Goal: Communication & Community: Answer question/provide support

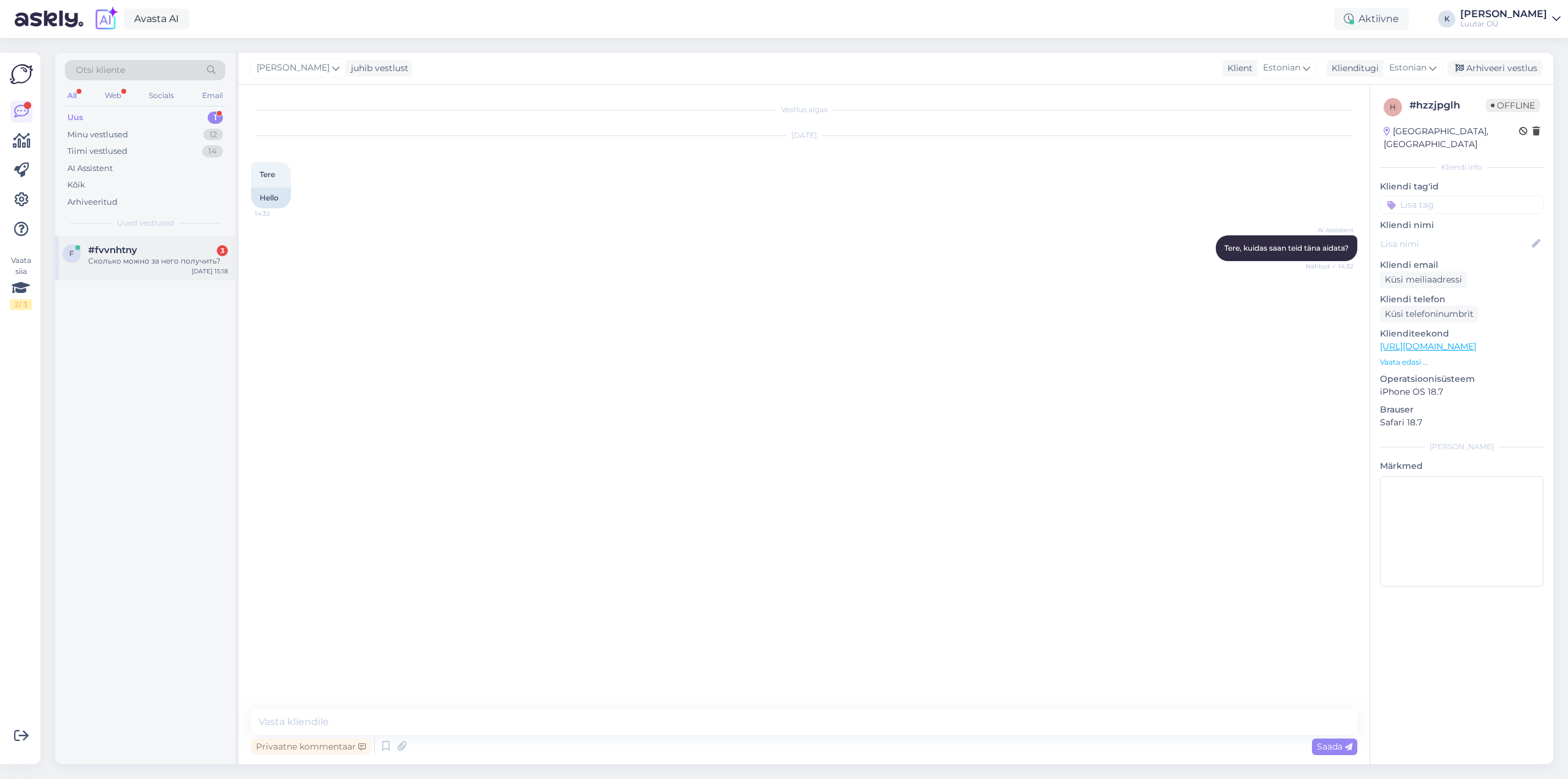
click at [109, 254] on span "#fvvnhtny" at bounding box center [112, 249] width 49 height 11
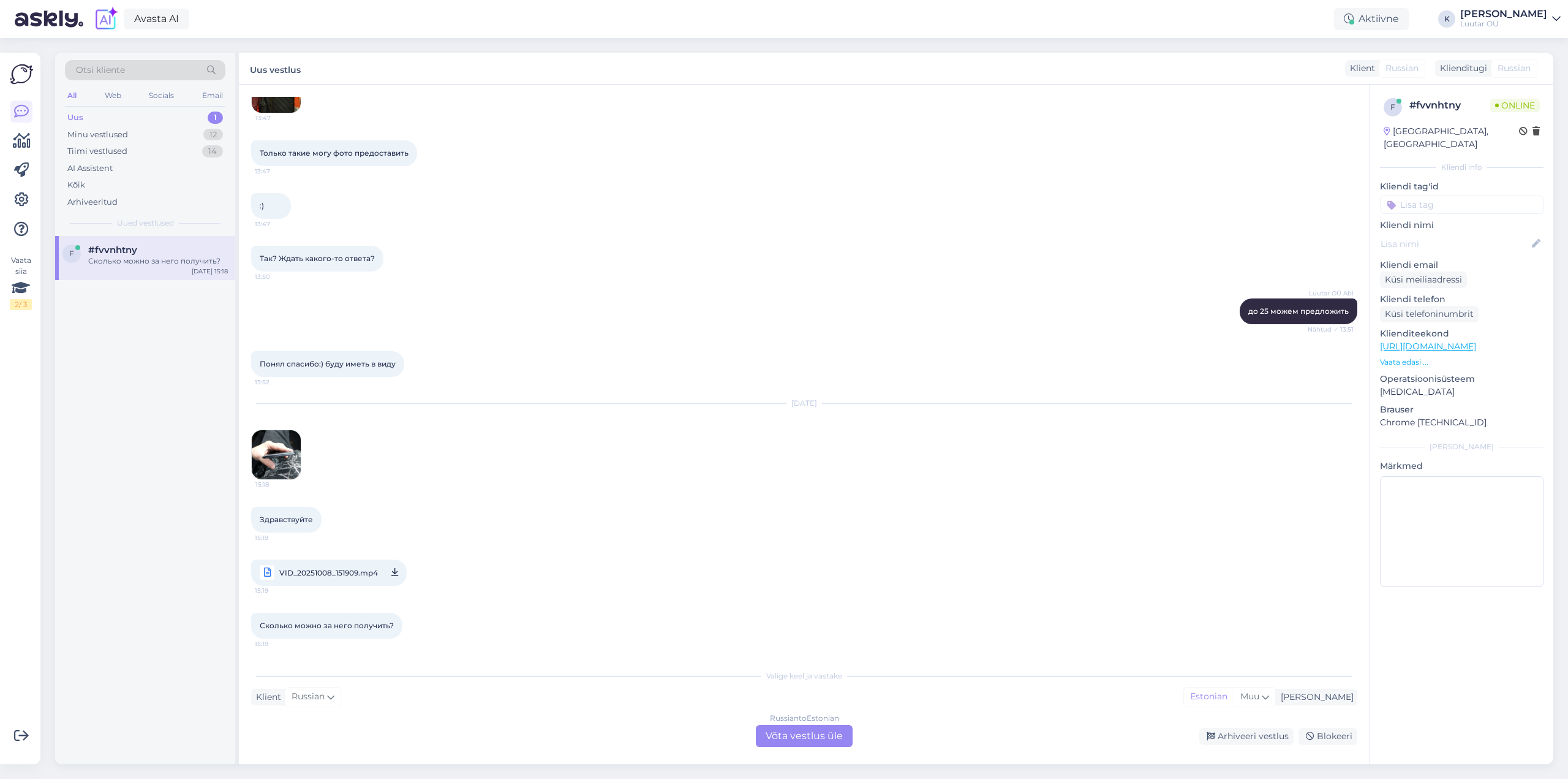
click at [268, 446] on img at bounding box center [276, 455] width 49 height 49
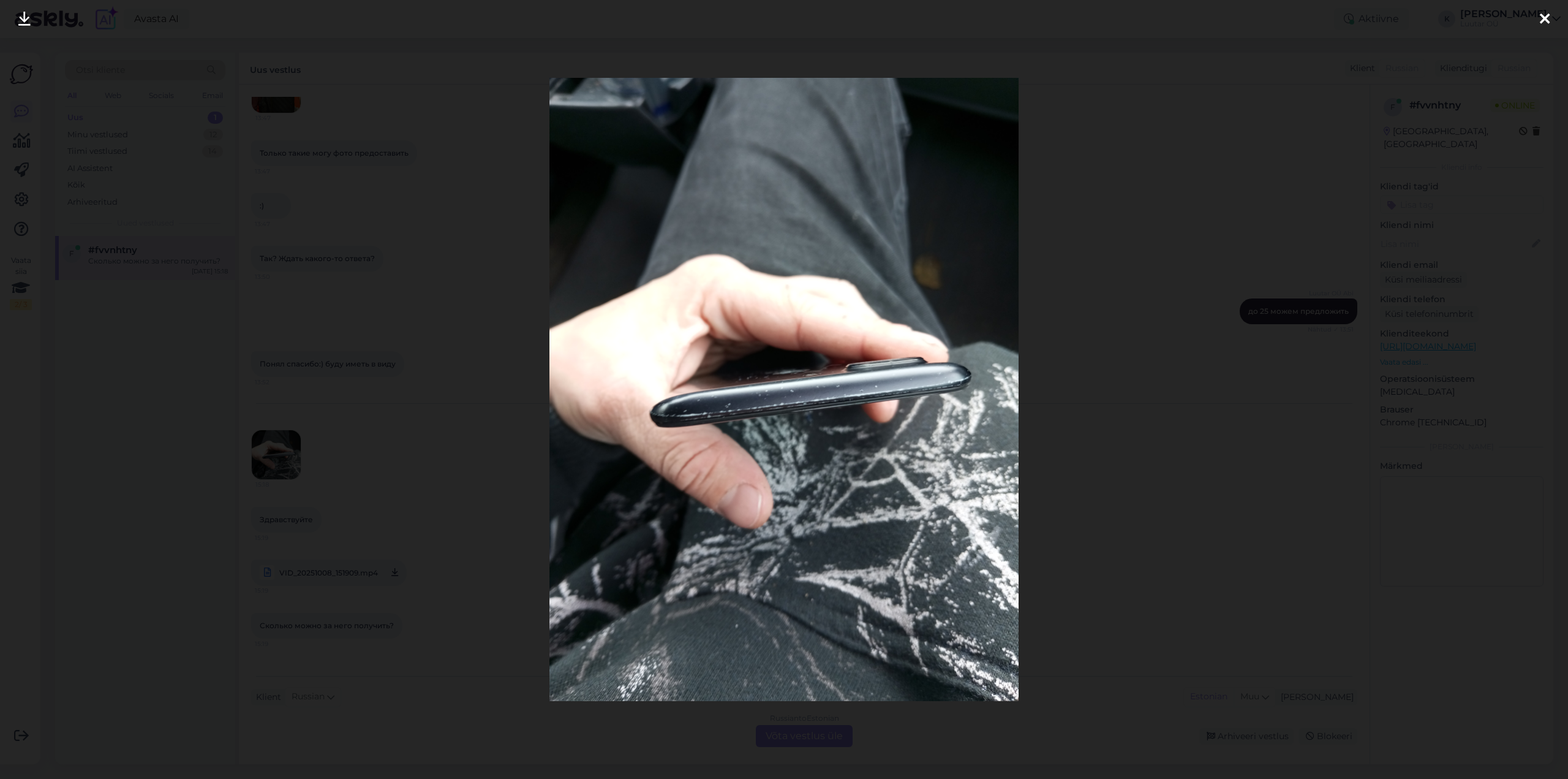
click at [20, 14] on icon at bounding box center [25, 20] width 12 height 16
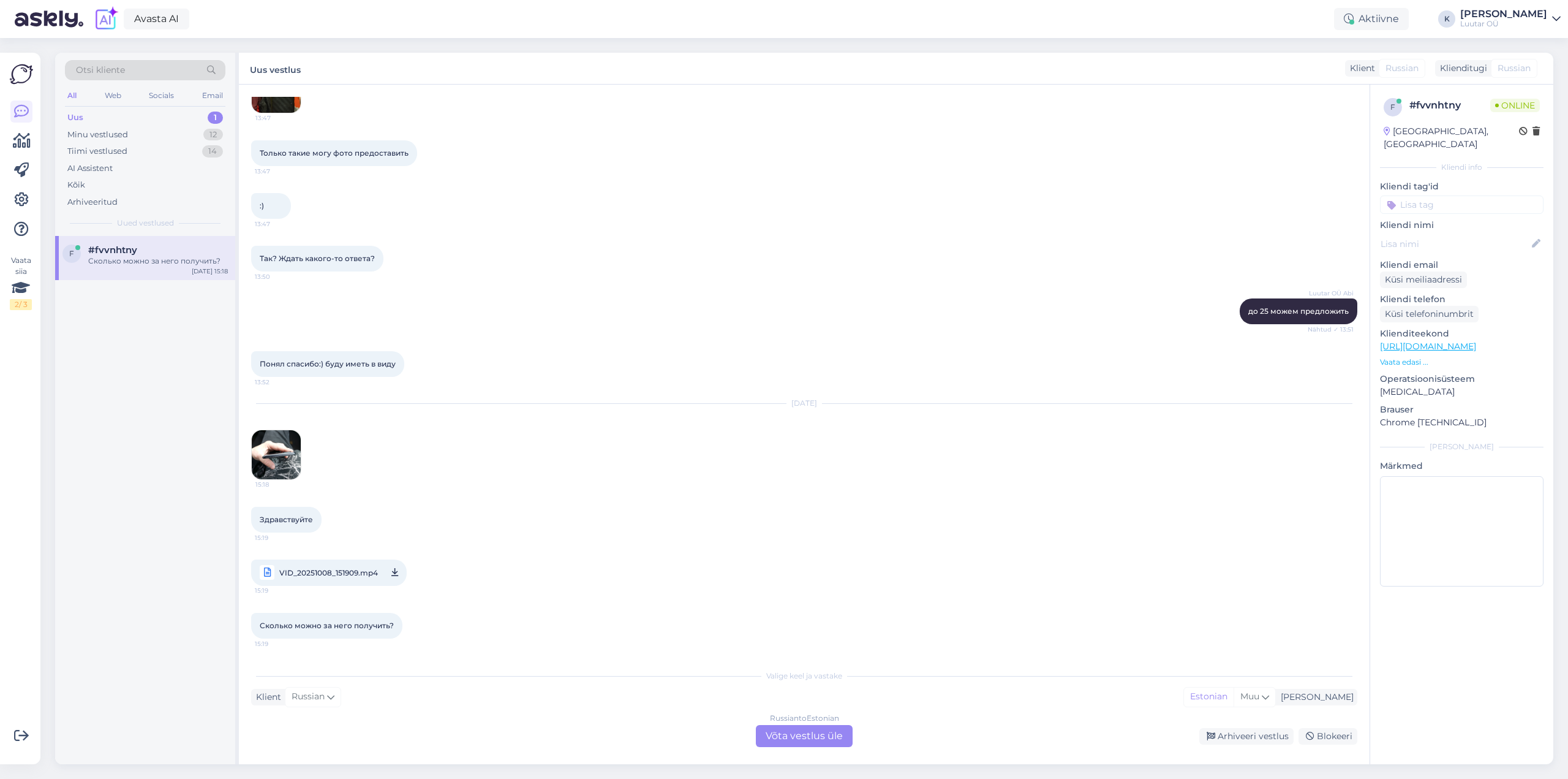
click at [393, 570] on icon at bounding box center [394, 573] width 7 height 16
click at [818, 733] on div "Russian to Estonian Võta vestlus üle" at bounding box center [805, 736] width 97 height 22
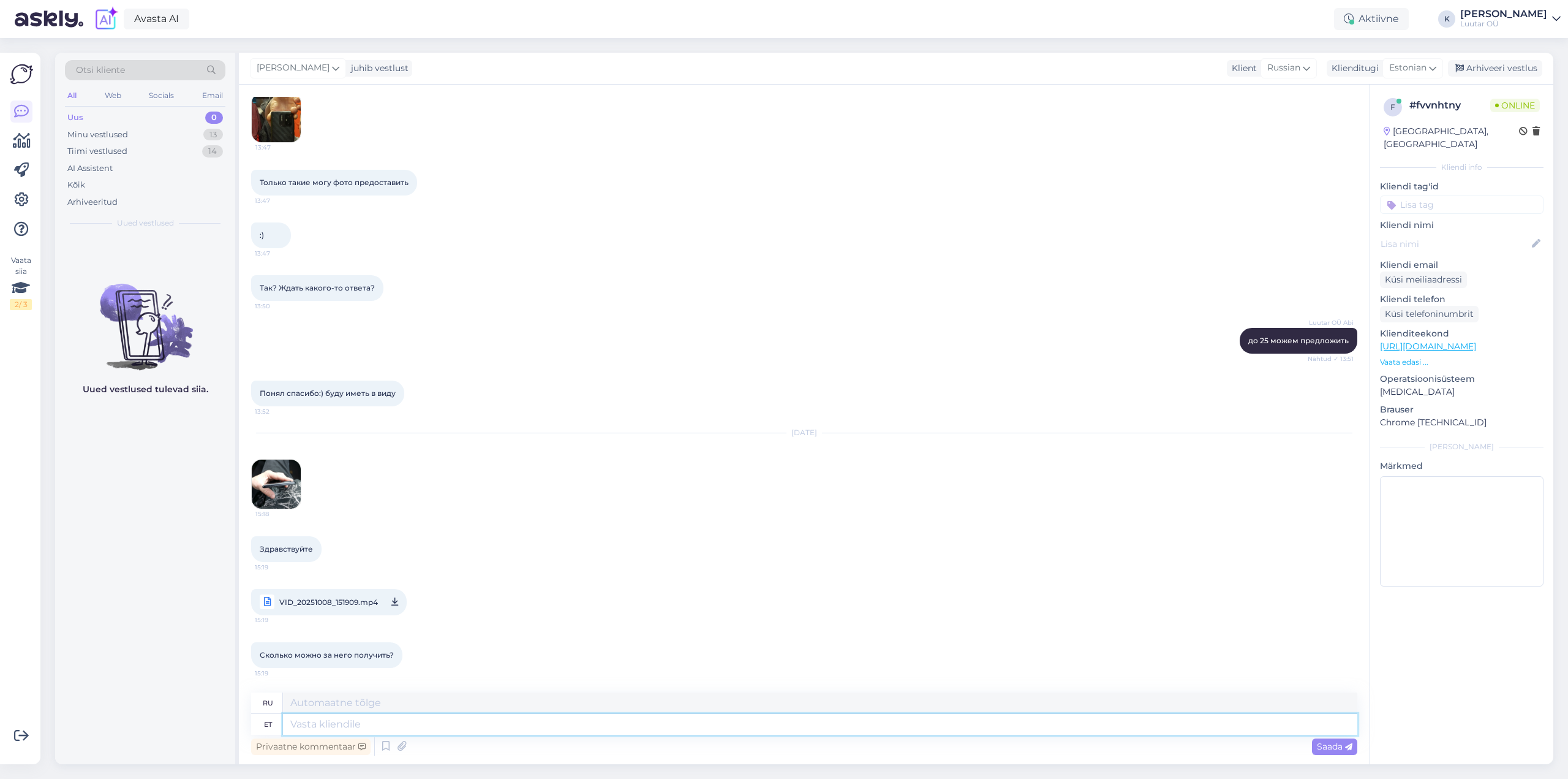
click at [539, 727] on textarea at bounding box center [820, 724] width 1075 height 21
type textarea "Tere!"
type textarea "Привет!"
type textarea "Tere! [GEOGRAPHIC_DATA]"
type textarea "Привет! Нравится"
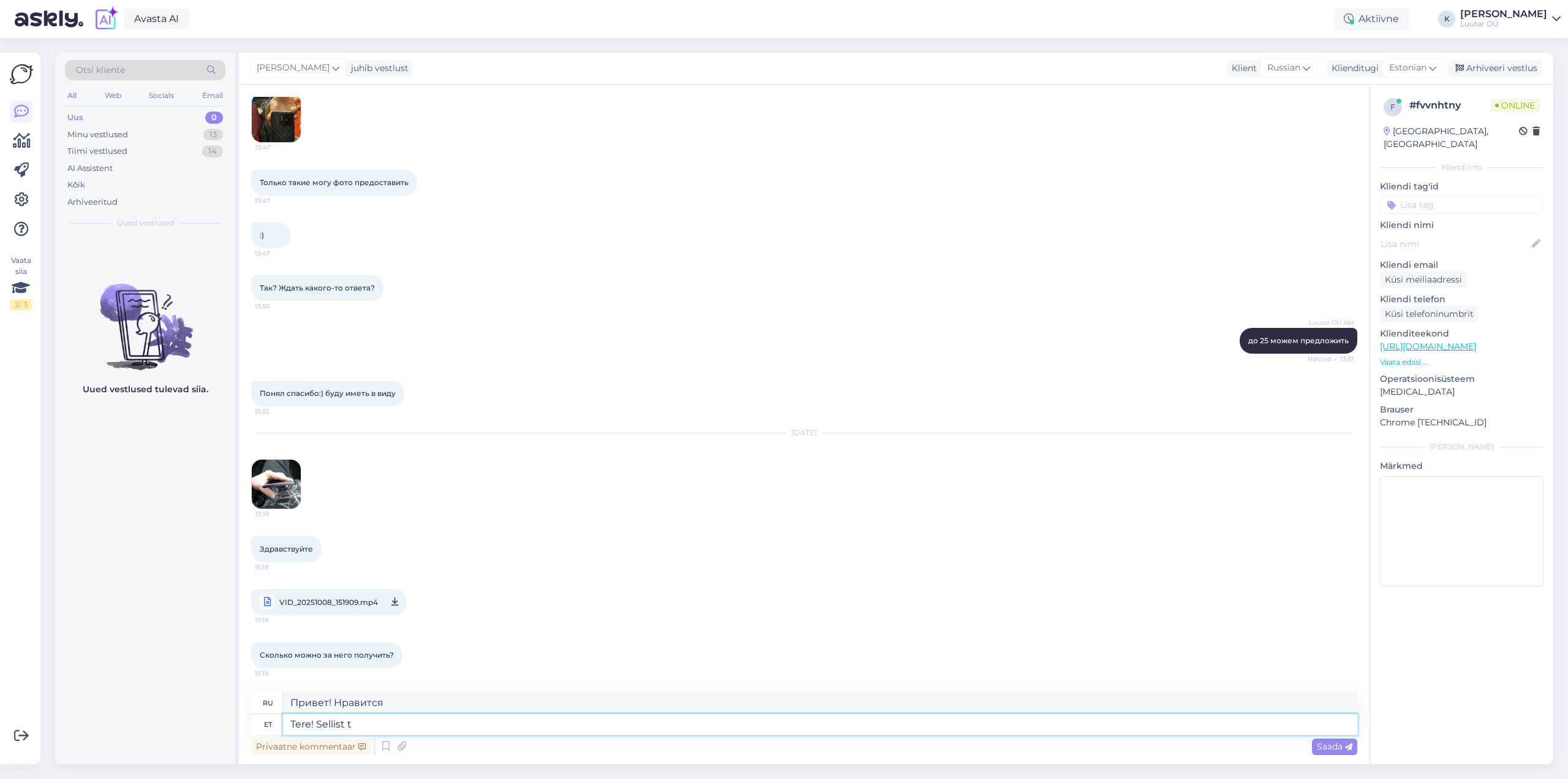
type textarea "Tere! Sellist te"
type textarea "Привет! Такой"
type textarea "Tere! Sellist telefoni"
type textarea "Привет! Этот телефон"
type textarea "Tere! Sellist telefoni vastu ei"
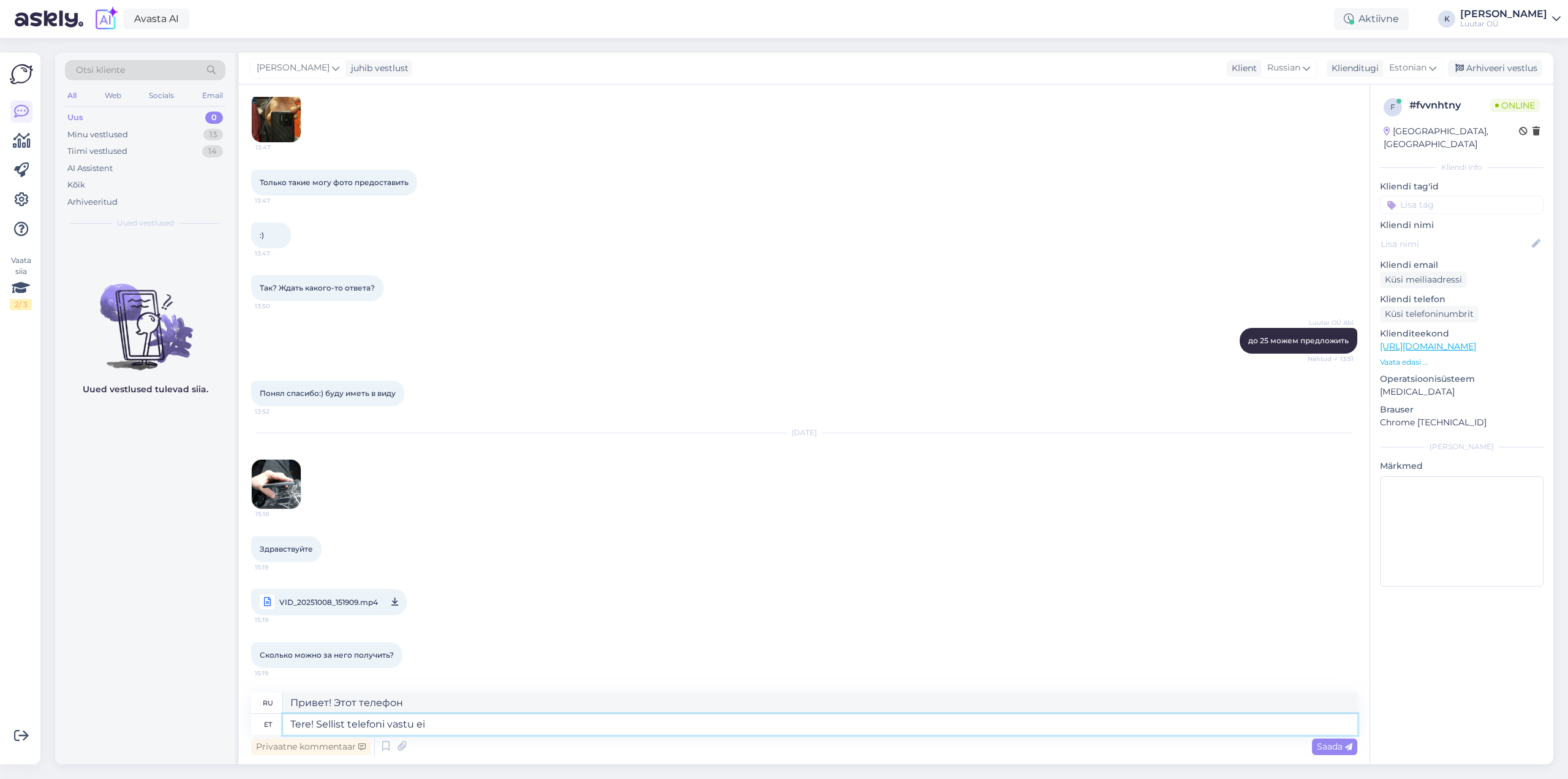
type textarea "Здравствуйте! Я хотел бы получить этот номер телефона."
type textarea "Tere! Sellist telefoni vastu ei v"
type textarea "Здравствуйте! Я не принимаю этот телефон."
type textarea "Tere! Sellist telefoni vastu ei võeta"
type textarea "Здравствуйте! Этот номер телефона не принимается."
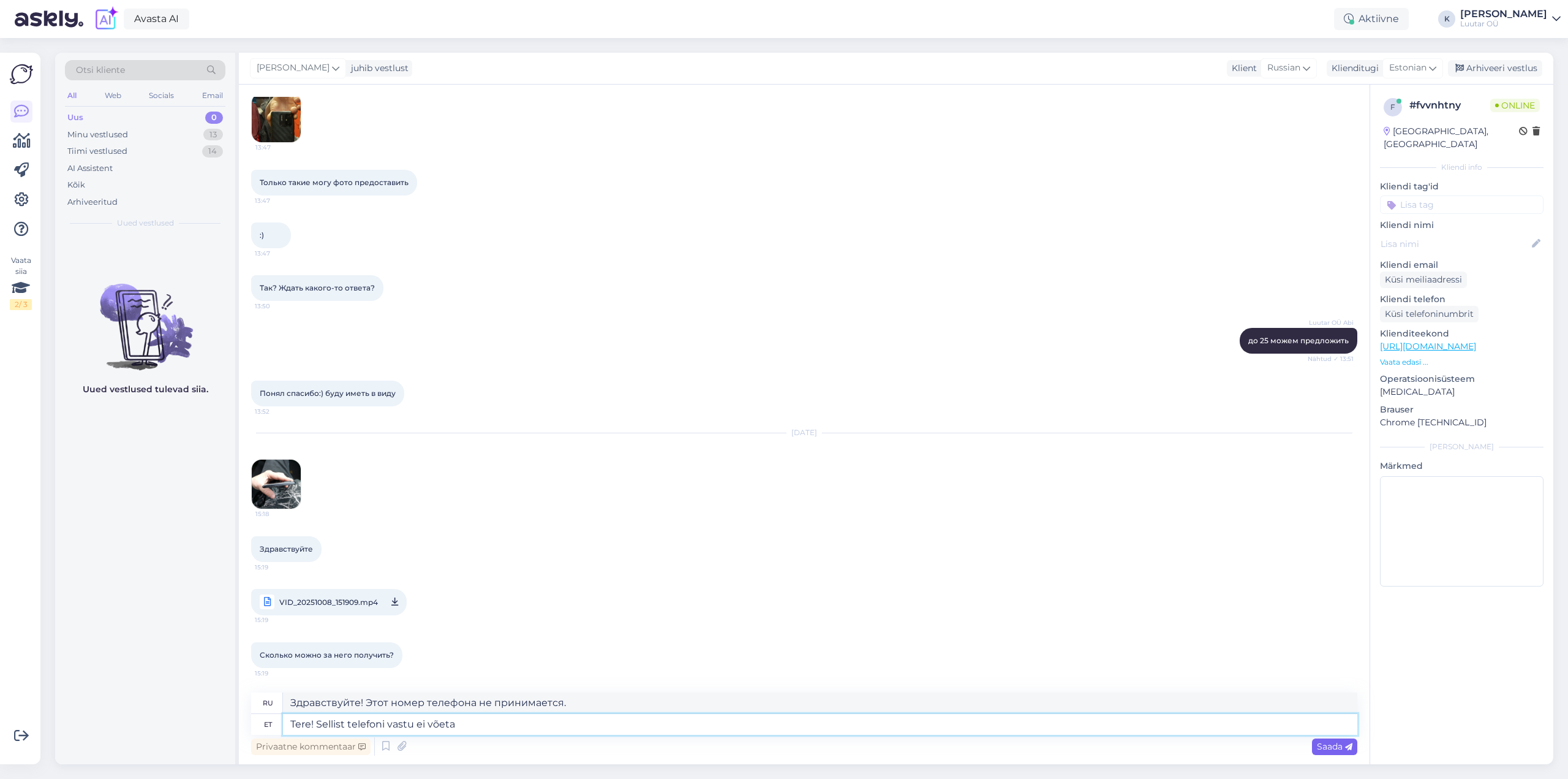
type textarea "Tere! Sellist telefoni vastu ei võeta"
click at [1328, 750] on span "Saada" at bounding box center [1335, 745] width 36 height 11
